Goal: Understand process/instructions

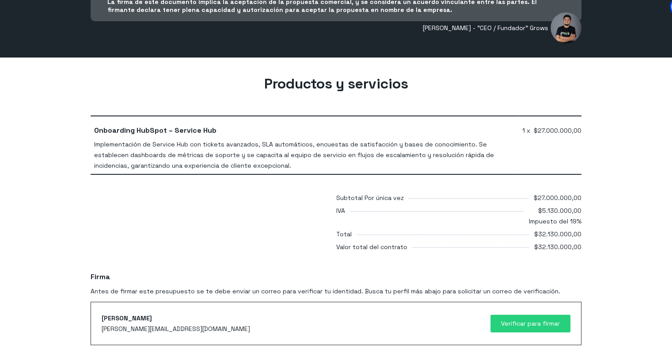
scroll to position [486, 0]
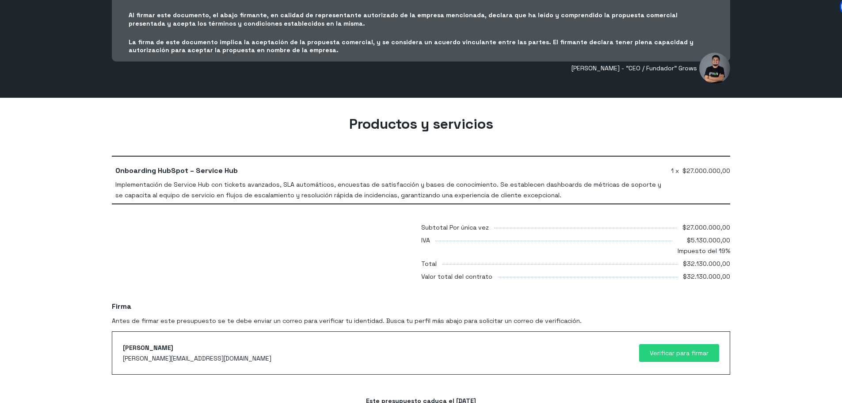
scroll to position [154, 0]
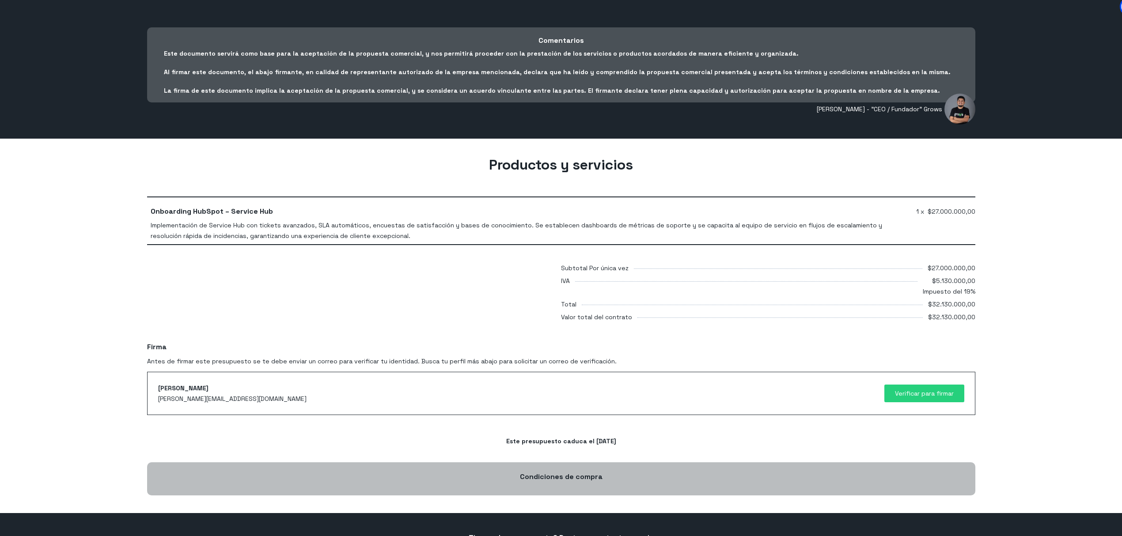
drag, startPoint x: 684, startPoint y: 0, endPoint x: 1015, endPoint y: 439, distance: 549.6
click at [672, 349] on body "SUNNY APP - Onboarding Hubspot, Consultoría e Implementación de HubSpot (copia)…" at bounding box center [561, 295] width 1122 height 898
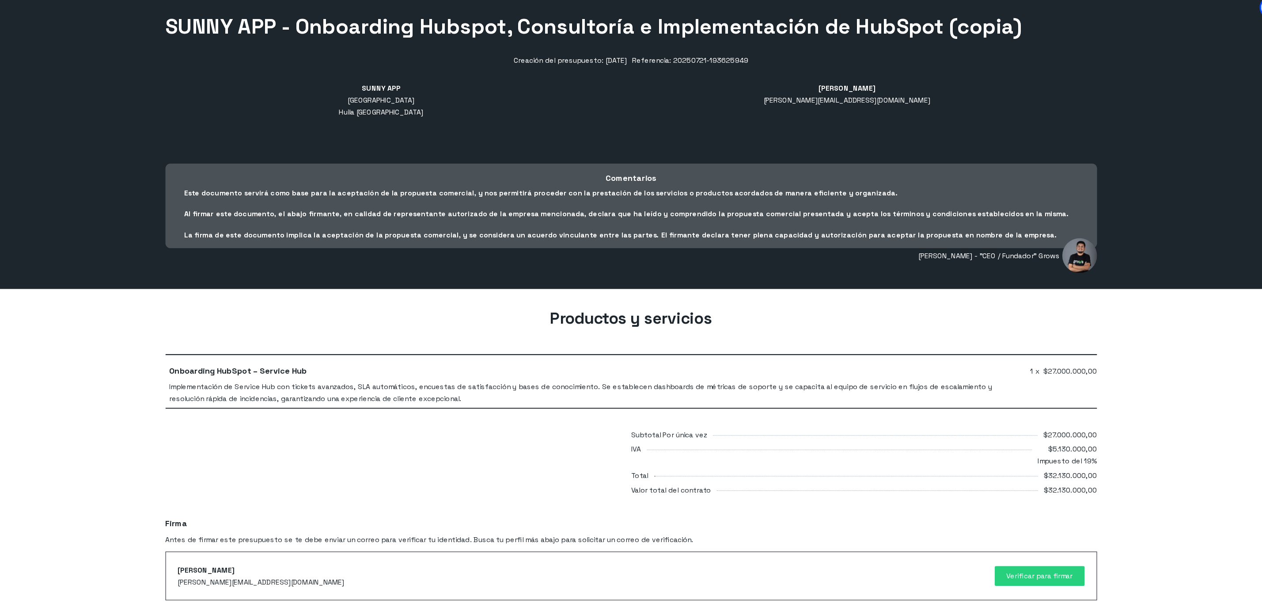
scroll to position [36, 0]
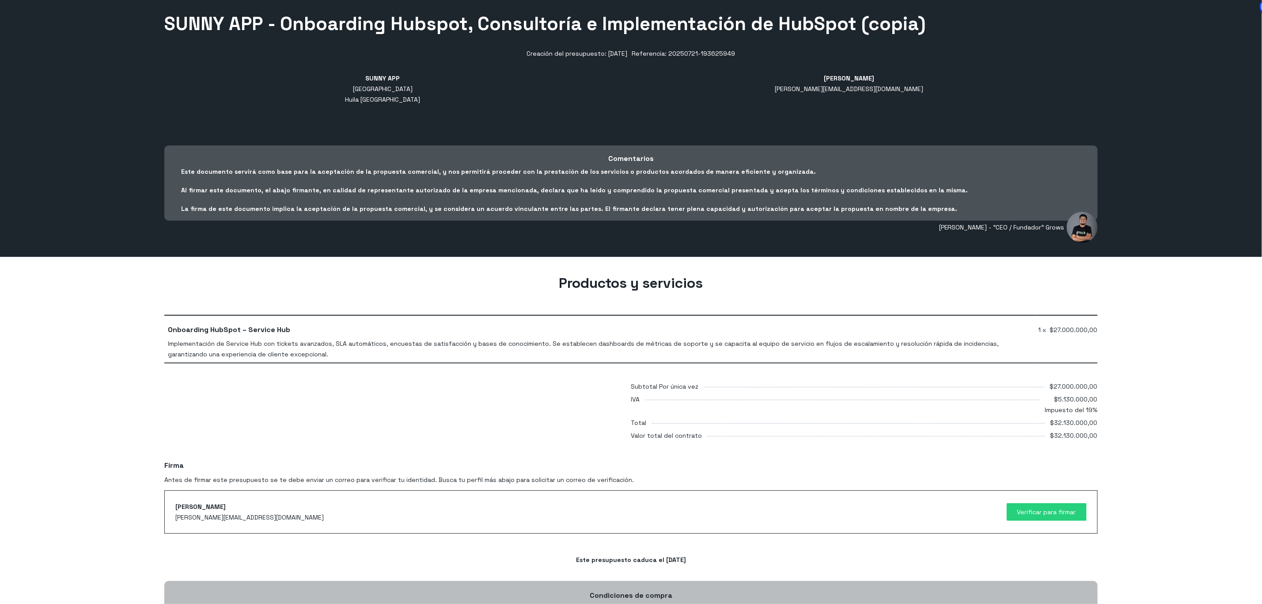
drag, startPoint x: 1123, startPoint y: 0, endPoint x: 1209, endPoint y: 513, distance: 519.7
click at [672, 349] on div "Firma Antes de firmar este presupuesto se te debe enviar un correo para verific…" at bounding box center [631, 496] width 1262 height 73
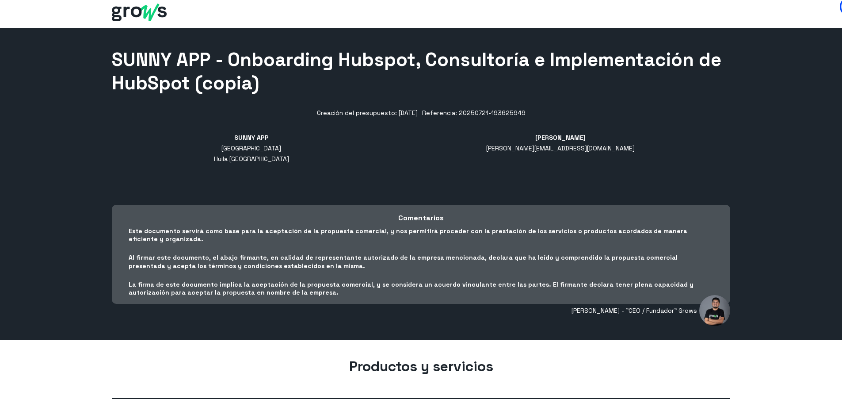
scroll to position [88, 0]
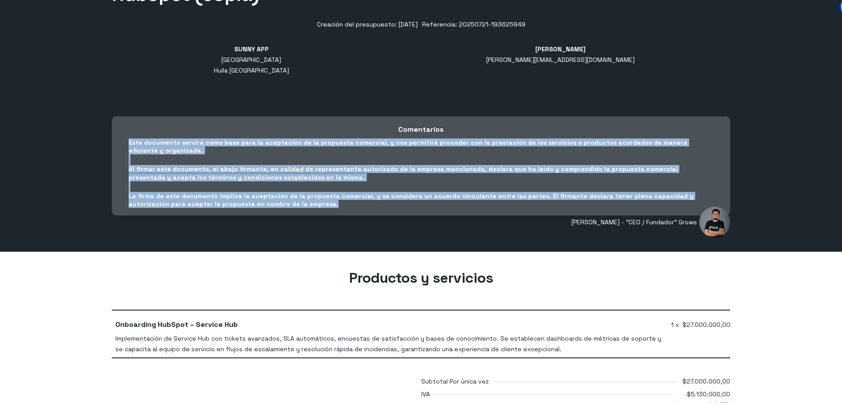
drag, startPoint x: 274, startPoint y: 204, endPoint x: 118, endPoint y: 139, distance: 169.1
click at [118, 139] on div "Comentarios Este documento servirá como base para la aceptación de la propuesta…" at bounding box center [421, 165] width 618 height 99
click at [121, 139] on div "Comentarios Este documento servirá como base para la aceptación de la propuesta…" at bounding box center [421, 165] width 618 height 99
drag, startPoint x: 125, startPoint y: 141, endPoint x: 296, endPoint y: 200, distance: 180.0
click at [296, 200] on div "Comentarios Este documento servirá como base para la aceptación de la propuesta…" at bounding box center [421, 165] width 618 height 99
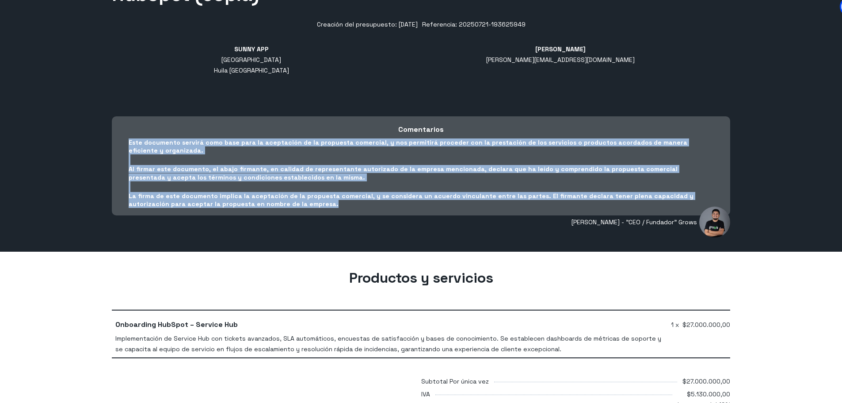
click at [296, 200] on p "La firma de este documento implica la aceptación de la propuesta comercial, y s…" at bounding box center [421, 200] width 585 height 16
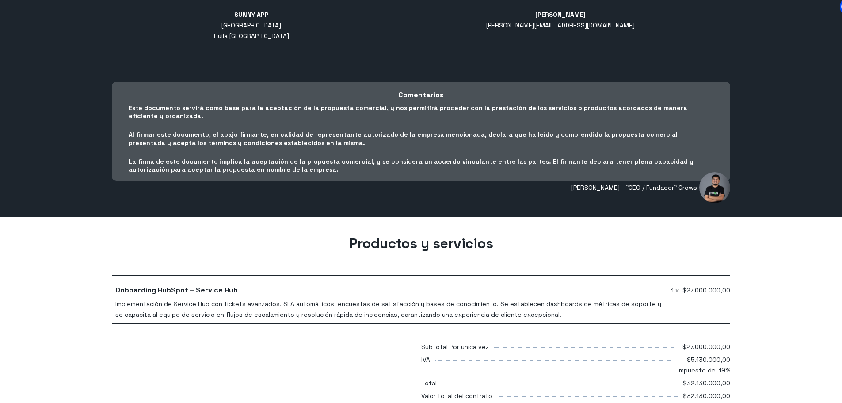
scroll to position [177, 0]
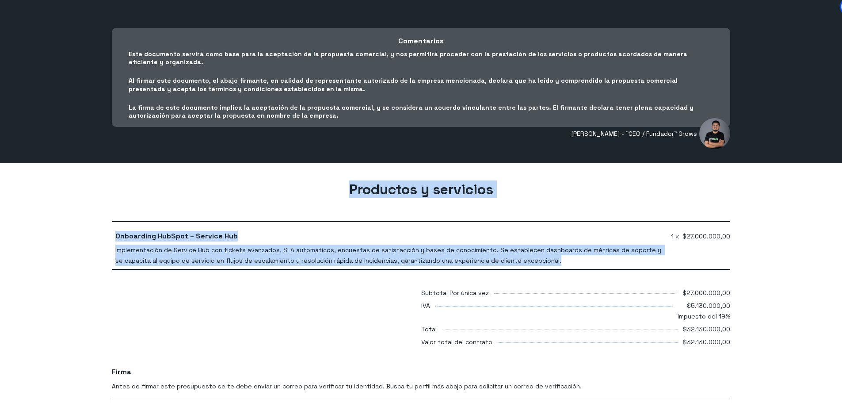
drag, startPoint x: 346, startPoint y: 193, endPoint x: 582, endPoint y: 258, distance: 245.8
click at [582, 258] on div "Productos y servicios Onboarding HubSpot – Service Hub Implementación de Servic…" at bounding box center [421, 264] width 618 height 169
click at [582, 258] on div "Implementación de Service Hub con tickets avanzados, SLA automáticos, encuestas…" at bounding box center [389, 254] width 549 height 21
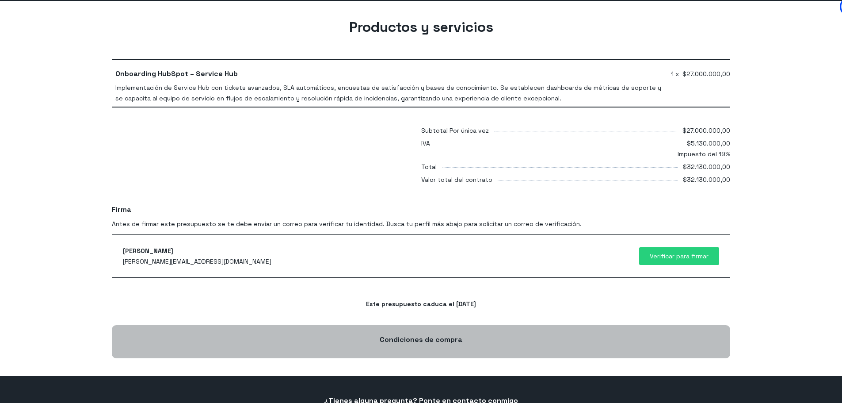
scroll to position [353, 0]
